Goal: Find specific page/section: Find specific page/section

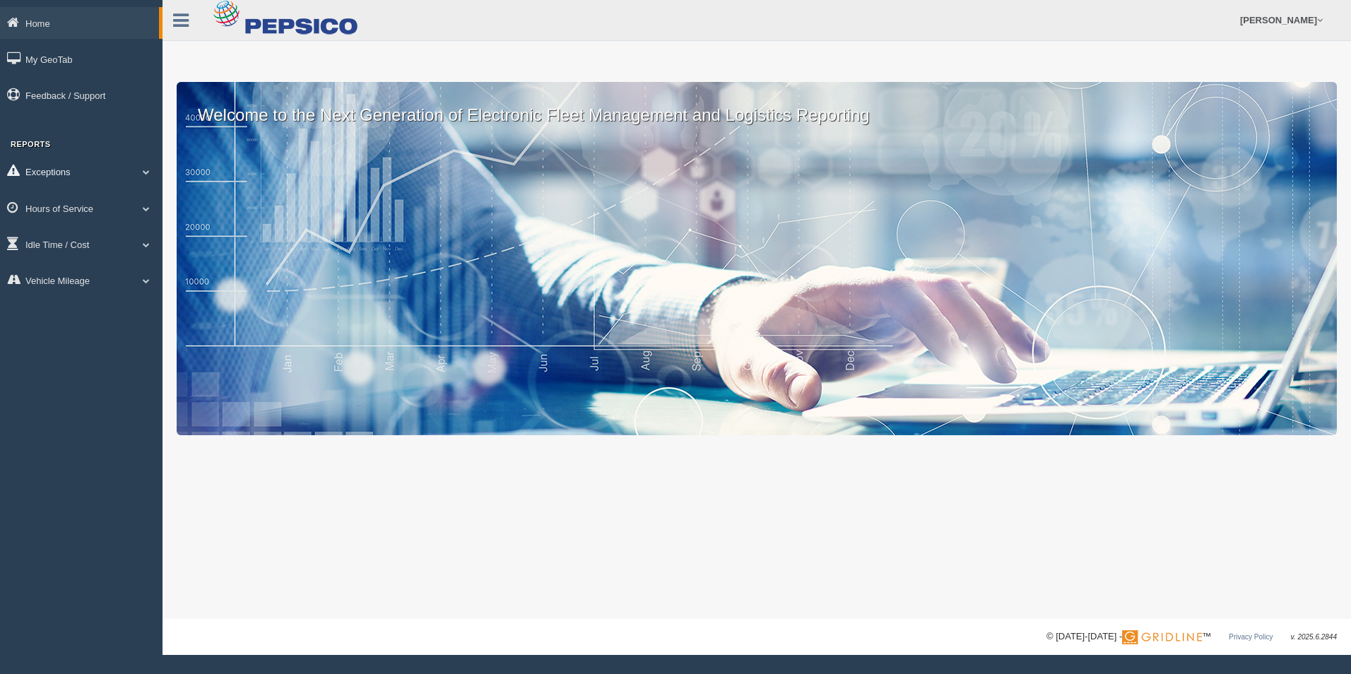
click at [86, 173] on link "Exceptions" at bounding box center [81, 171] width 163 height 32
click at [88, 306] on link "Hours of Service" at bounding box center [81, 309] width 163 height 32
click at [90, 237] on link "HOS Explanation Reports" at bounding box center [92, 240] width 134 height 25
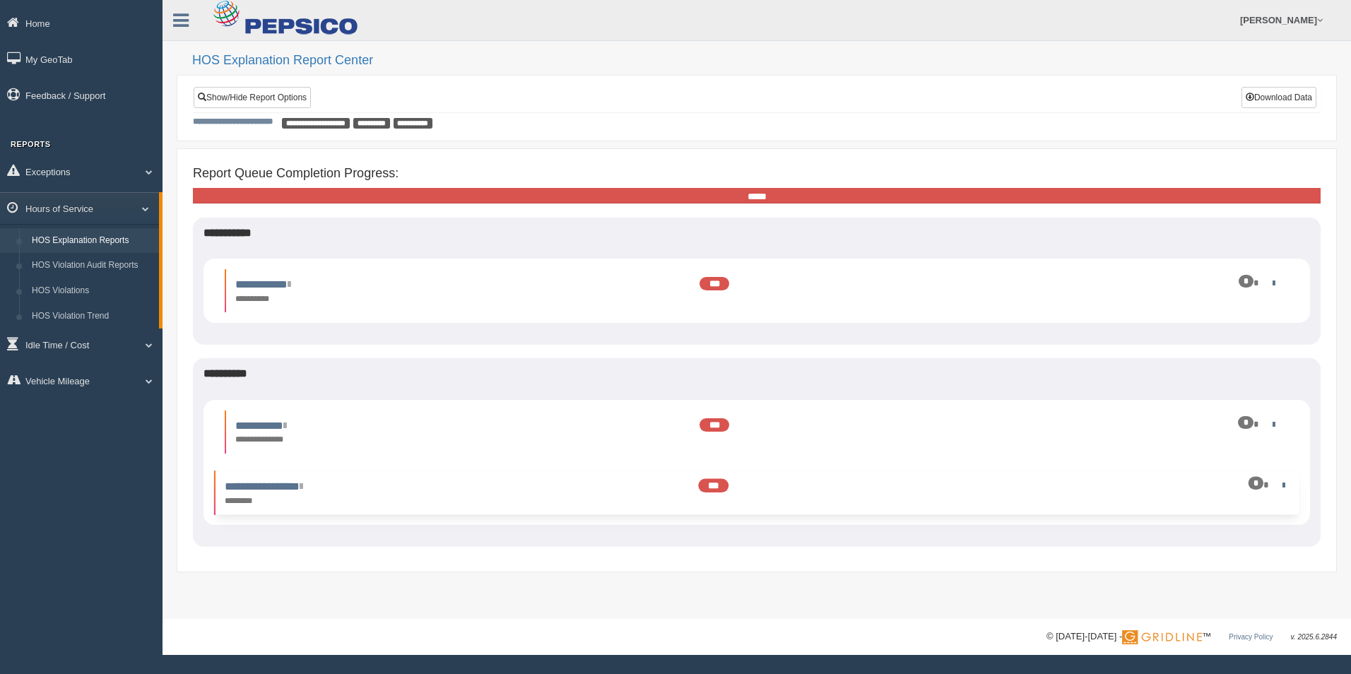
click at [1287, 485] on div "*" at bounding box center [1205, 484] width 165 height 13
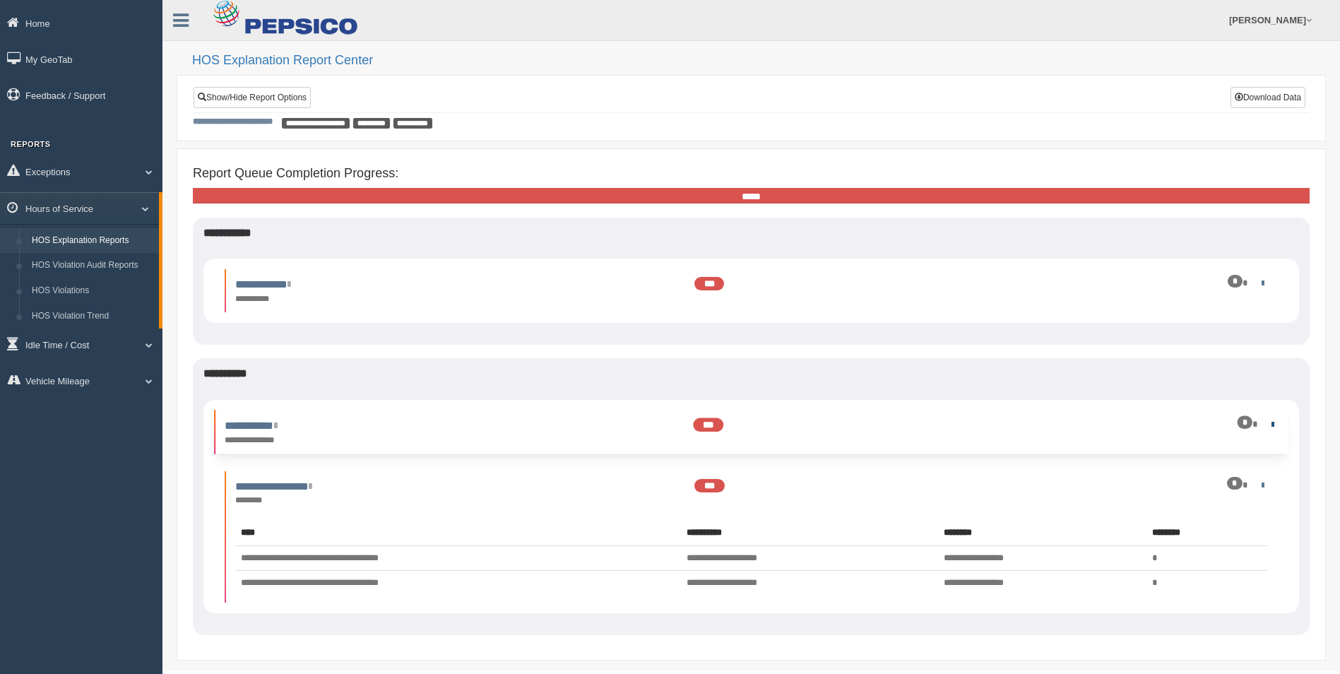
click at [1270, 423] on link at bounding box center [1269, 423] width 9 height 9
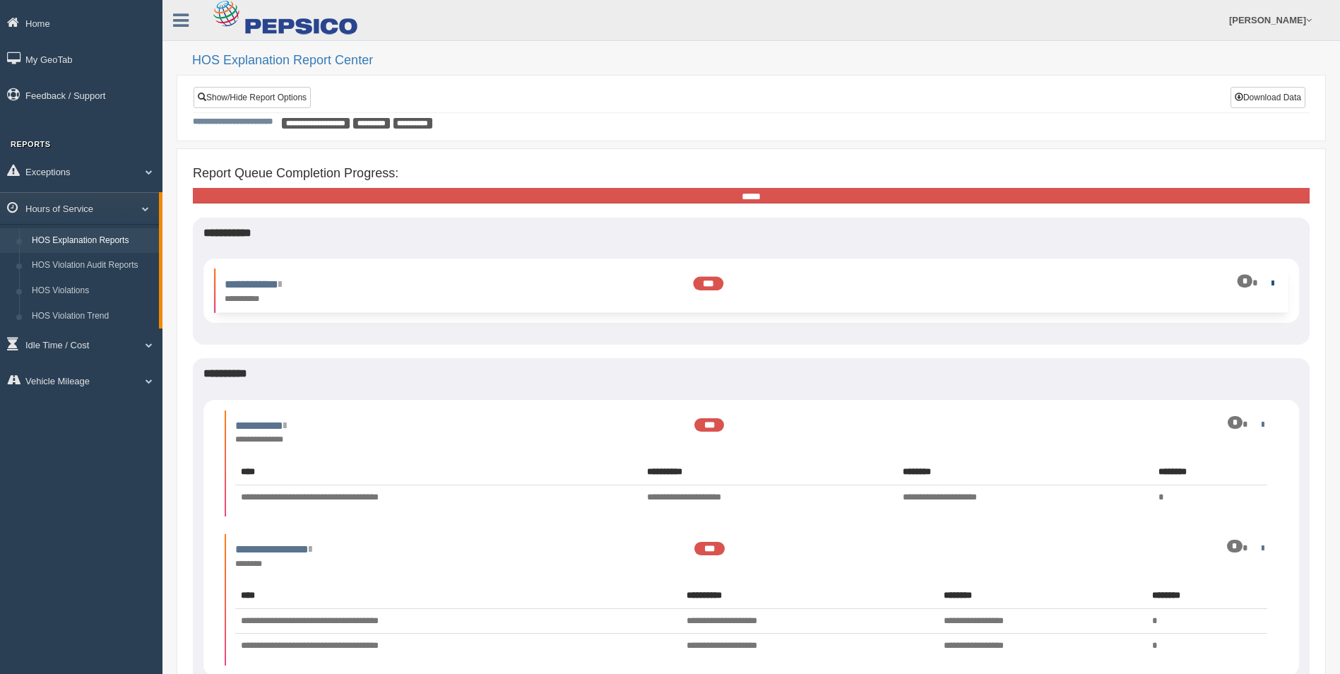
click at [1266, 282] on link at bounding box center [1269, 282] width 9 height 9
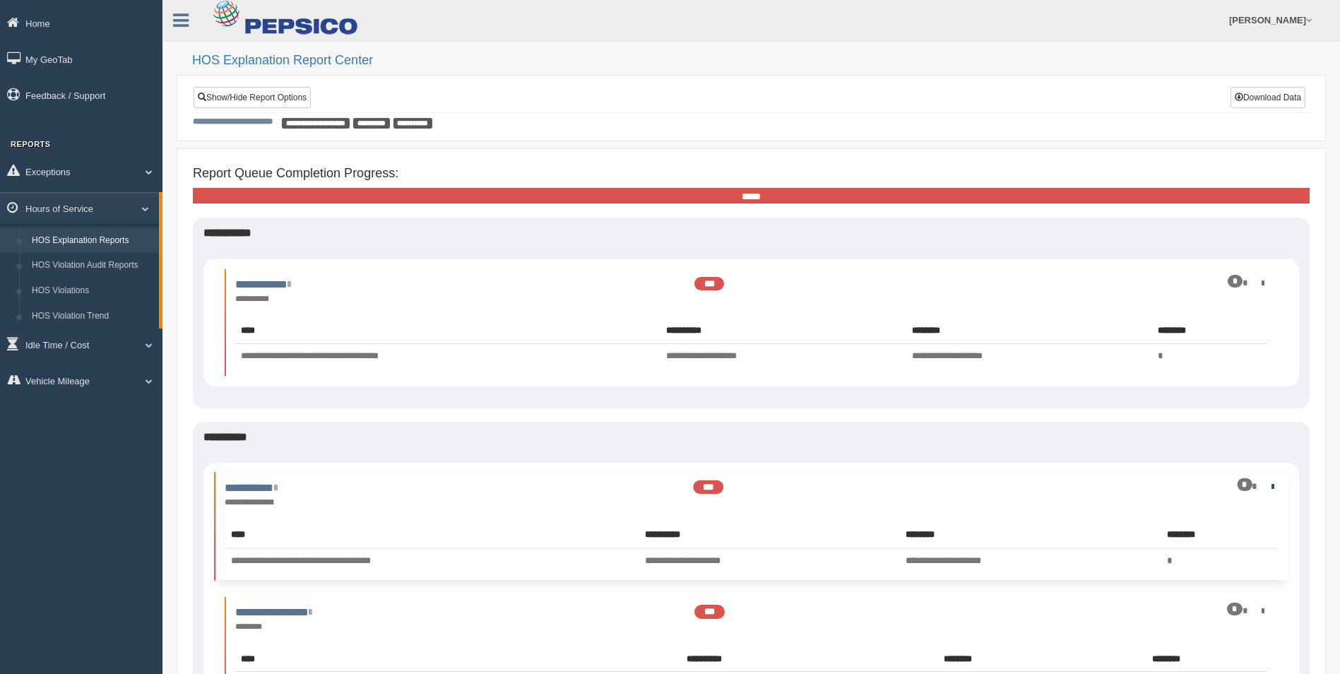
click at [1268, 488] on link at bounding box center [1269, 486] width 9 height 9
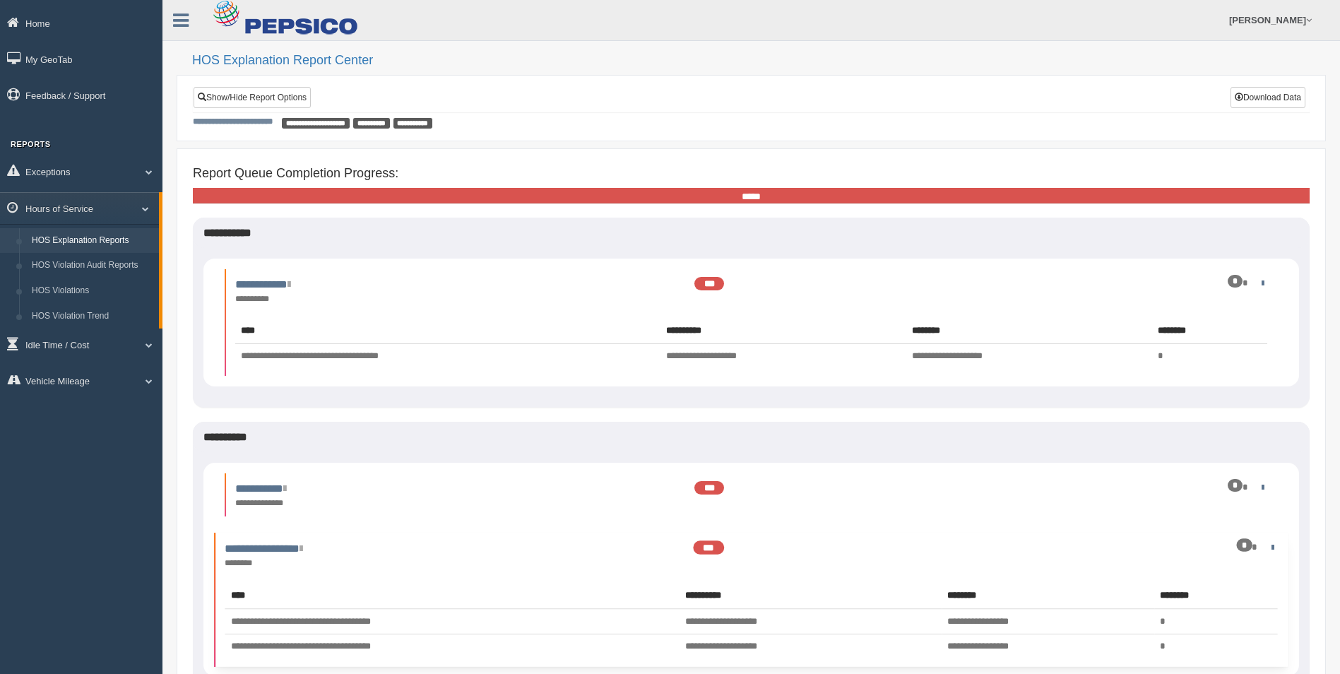
click at [1265, 545] on div "*" at bounding box center [1195, 546] width 163 height 13
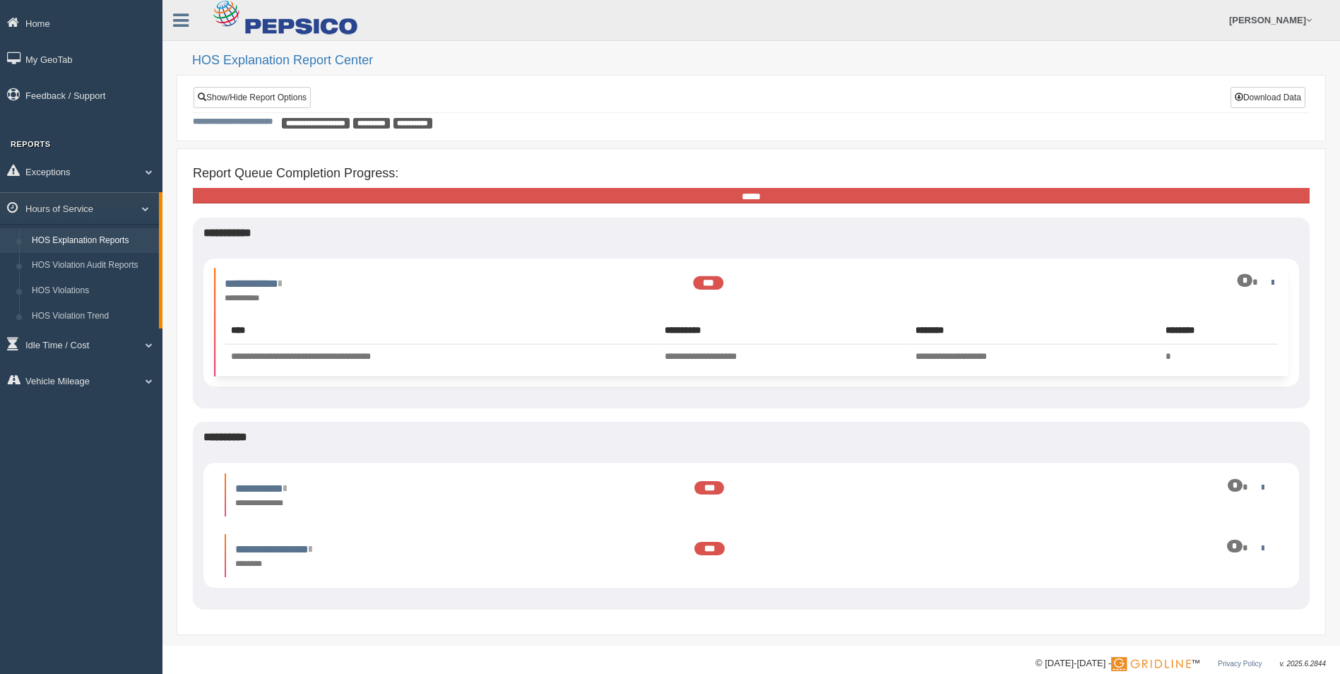
click at [1270, 288] on div "*" at bounding box center [1195, 282] width 163 height 13
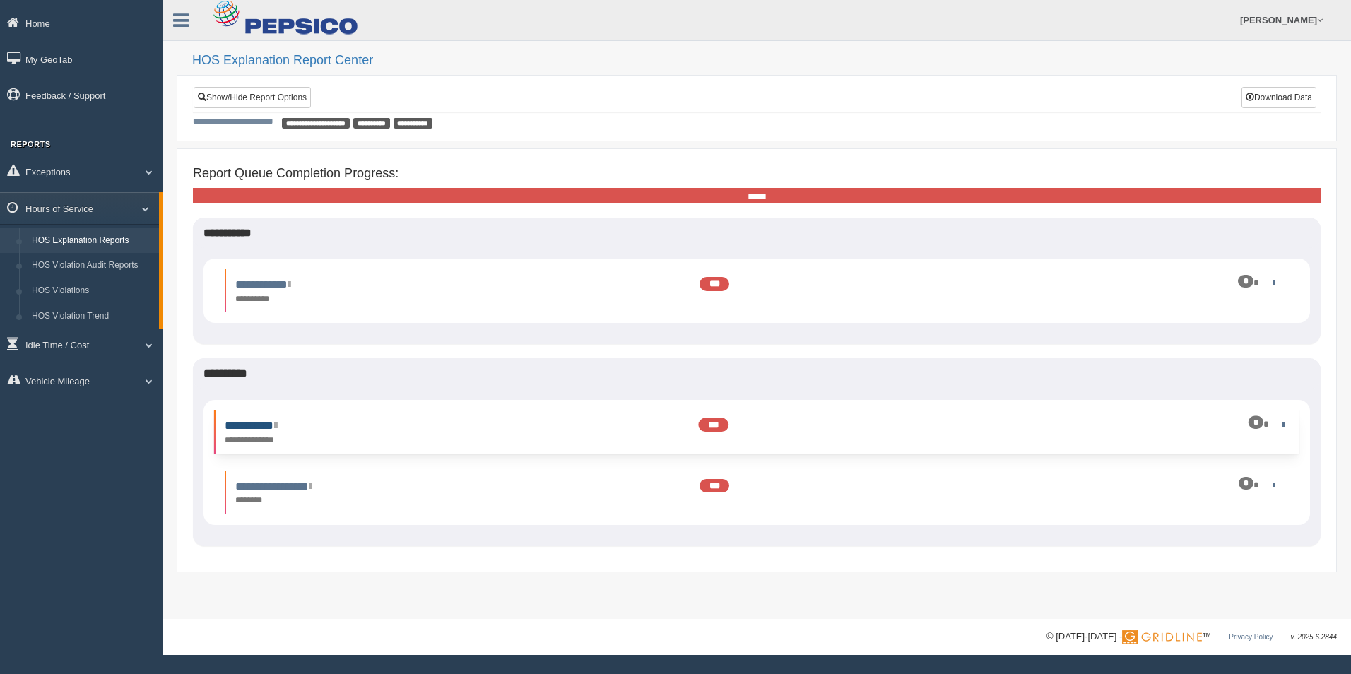
click at [276, 431] on link "**********" at bounding box center [251, 425] width 52 height 11
